Goal: Register for event/course

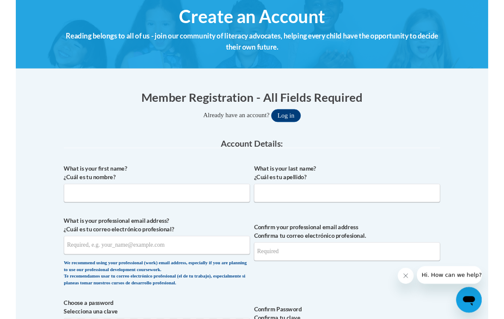
scroll to position [103, 0]
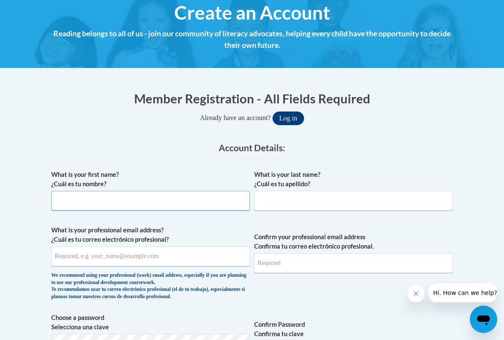
click at [71, 203] on input "What is your first name? ¿Cuál es tu nombre?" at bounding box center [150, 201] width 199 height 20
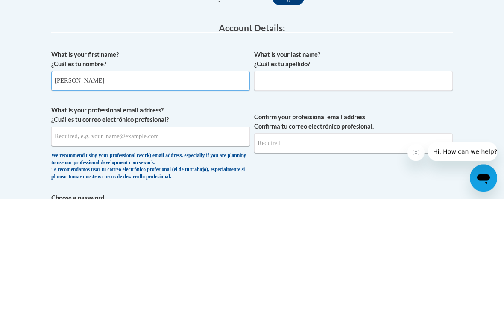
type input "[PERSON_NAME]"
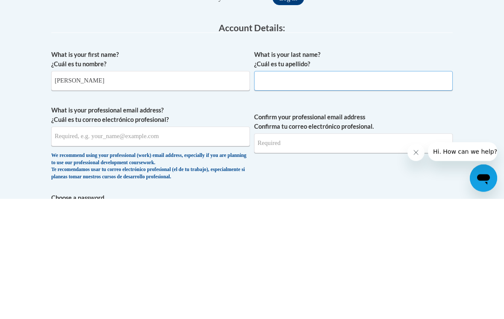
click at [339, 191] on input "What is your last name? ¿Cuál es tu apellido?" at bounding box center [353, 201] width 199 height 20
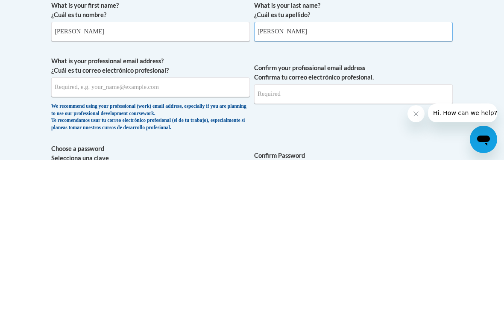
scroll to position [116, 0]
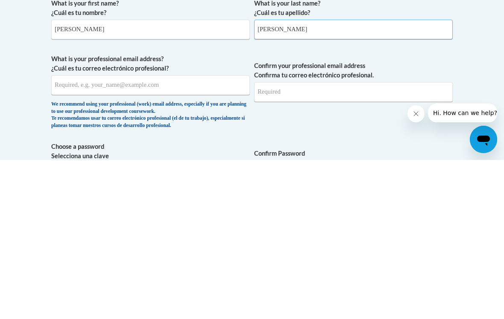
type input "[PERSON_NAME]"
click at [200, 234] on input "What is your professional email address? ¿Cuál es tu correo electrónico profesi…" at bounding box center [150, 244] width 199 height 20
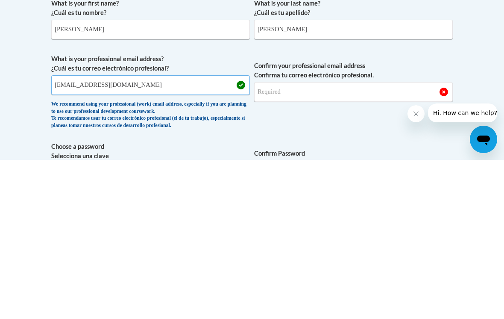
type input "[EMAIL_ADDRESS][DOMAIN_NAME]"
click at [308, 241] on input "Confirm your professional email address Confirma tu correo electrónico profesio…" at bounding box center [353, 251] width 199 height 20
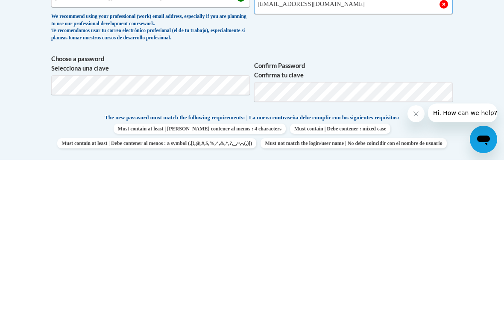
scroll to position [207, 0]
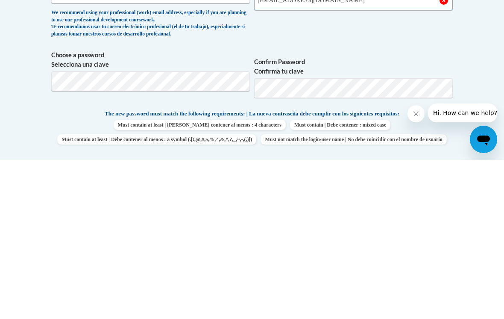
type input "[EMAIL_ADDRESS][DOMAIN_NAME]"
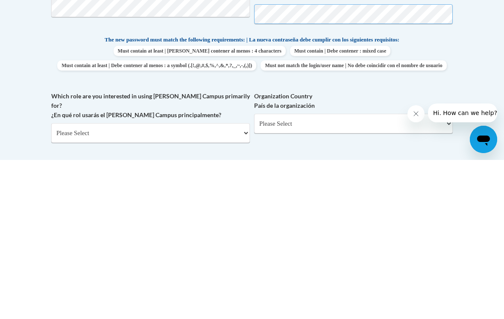
scroll to position [282, 0]
click at [180, 281] on select "Please Select College/University | Colegio/Universidad Community/Nonprofit Part…" at bounding box center [150, 292] width 199 height 20
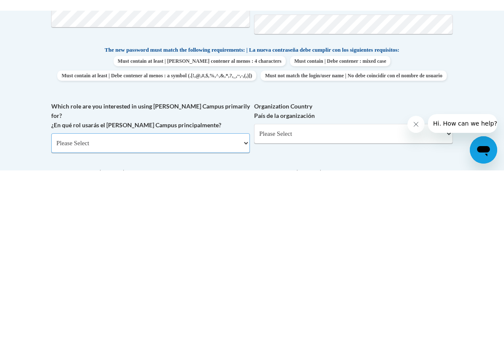
scroll to position [441, 0]
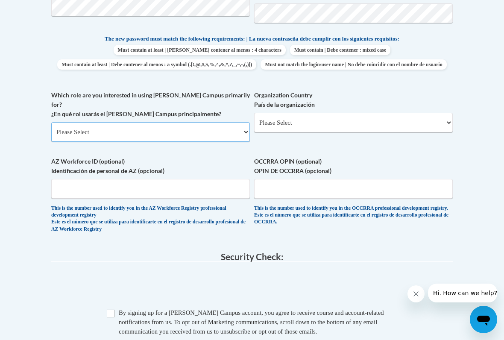
select select "5a18ea06-2b54-4451-96f2-d152daf9eac5"
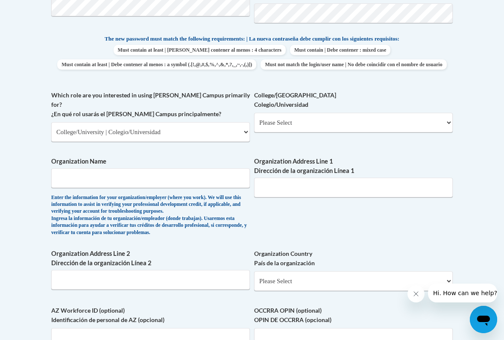
click at [314, 116] on select "Please Select College/University Staff | Empleado universitario College/Univers…" at bounding box center [353, 123] width 199 height 20
select select "99b32b07-cffc-426c-8bf6-0cd77760d84b"
click at [170, 168] on input "Organization Name" at bounding box center [150, 178] width 199 height 20
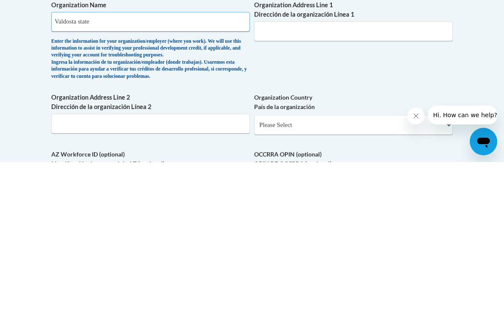
scroll to position [447, 0]
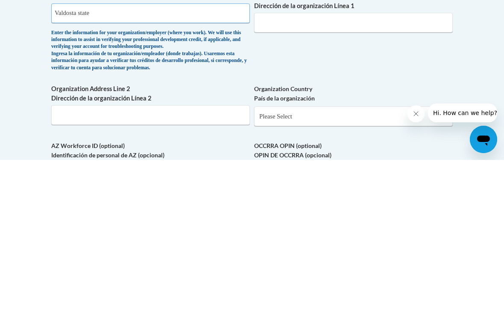
type input "Valdosta state"
click at [194, 264] on input "Organization Address Line 2 Dirección de la organización Línea 2" at bounding box center [150, 274] width 199 height 20
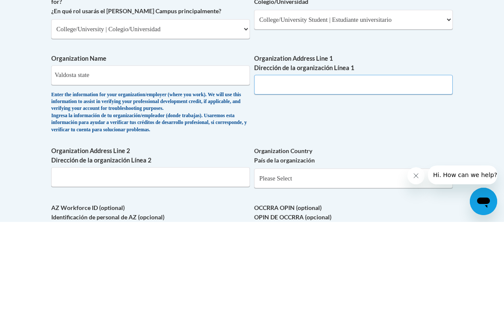
click at [300, 172] on input "Organization Address Line 1 Dirección de la organización Línea 1" at bounding box center [353, 182] width 199 height 20
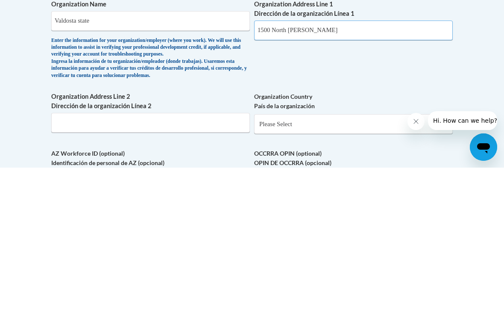
scroll to position [451, 0]
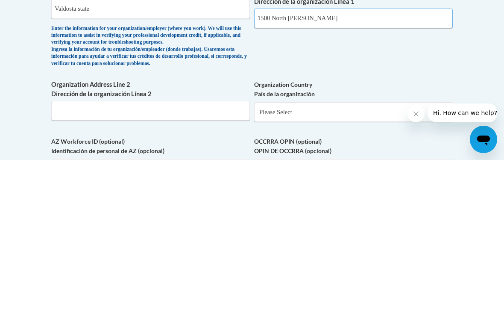
type input "1500 North [PERSON_NAME]"
click at [325, 261] on select "Please Select [GEOGRAPHIC_DATA] | [GEOGRAPHIC_DATA] Outside of [GEOGRAPHIC_DATA…" at bounding box center [353, 271] width 199 height 20
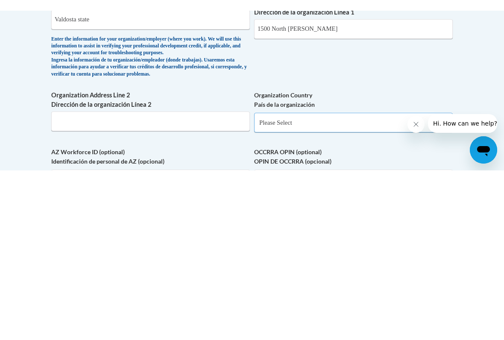
scroll to position [611, 0]
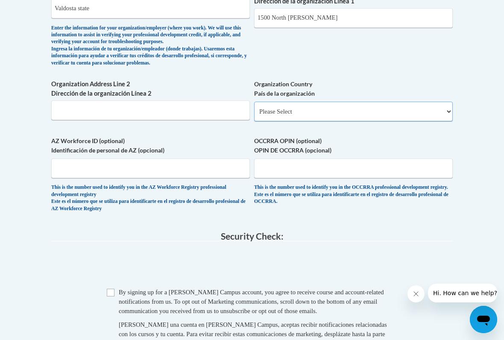
select select "ad49bcad-a171-4b2e-b99c-48b446064914"
select select
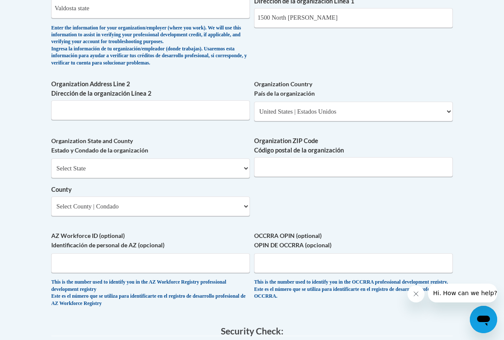
click at [186, 159] on select "Select State [US_STATE] [US_STATE] [US_STATE] [US_STATE] [US_STATE] [US_STATE] …" at bounding box center [150, 169] width 199 height 20
select select "[US_STATE]"
click at [162, 197] on select "County" at bounding box center [150, 207] width 199 height 20
click at [232, 197] on select "Select County Appling [PERSON_NAME] [PERSON_NAME] [PERSON_NAME] [PERSON_NAME] B…" at bounding box center [150, 207] width 199 height 20
select select "Lowndes"
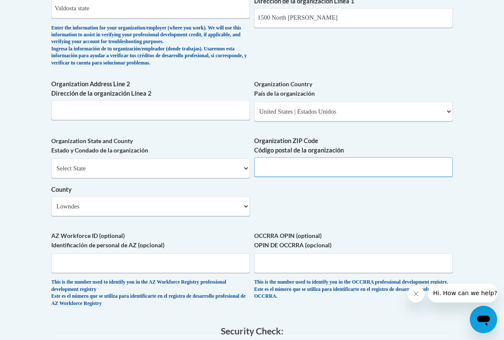
click at [315, 157] on input "Organization ZIP Code Código postal de la organización" at bounding box center [353, 167] width 199 height 20
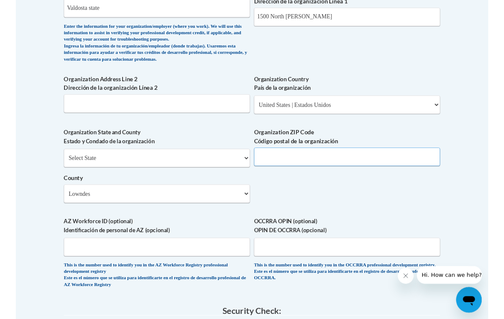
scroll to position [610, 0]
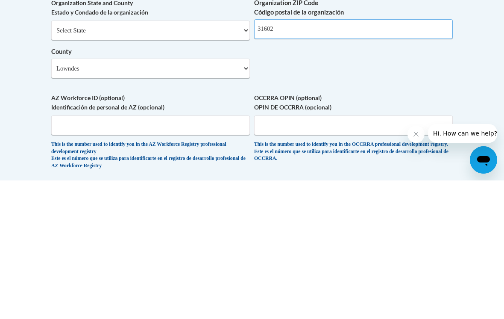
type input "31602"
click at [221, 254] on input "AZ Workforce ID (optional) Identificación de personal de AZ (opcional)" at bounding box center [150, 264] width 199 height 20
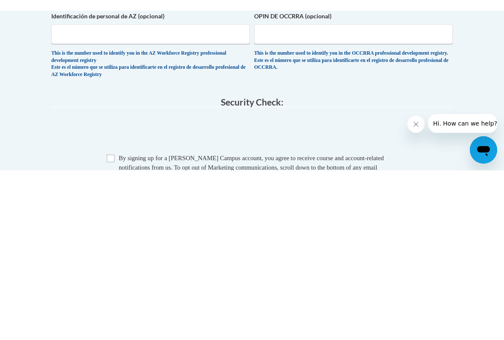
scroll to position [850, 0]
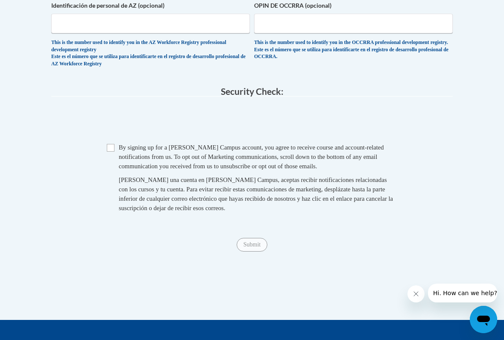
click at [112, 144] on input "Checkbox" at bounding box center [111, 148] width 8 height 8
checkbox input "true"
click at [249, 238] on input "Submit" at bounding box center [252, 245] width 31 height 14
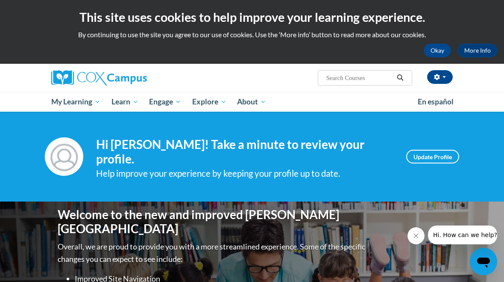
click at [440, 48] on button "Okay" at bounding box center [437, 51] width 27 height 14
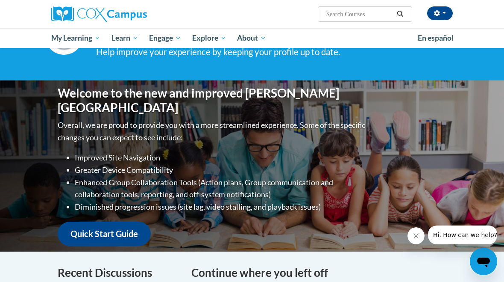
scroll to position [56, 0]
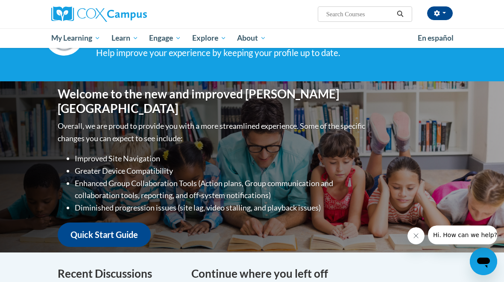
click at [0, 0] on span "PK-5 Structured Literacy Program" at bounding box center [0, 0] width 0 height 0
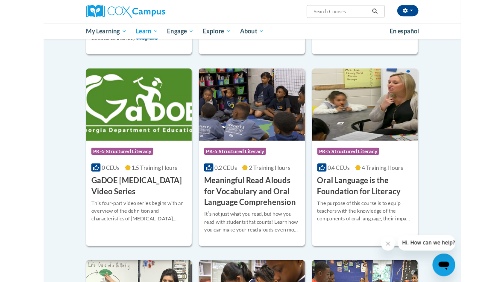
scroll to position [485, 0]
